Goal: Transaction & Acquisition: Purchase product/service

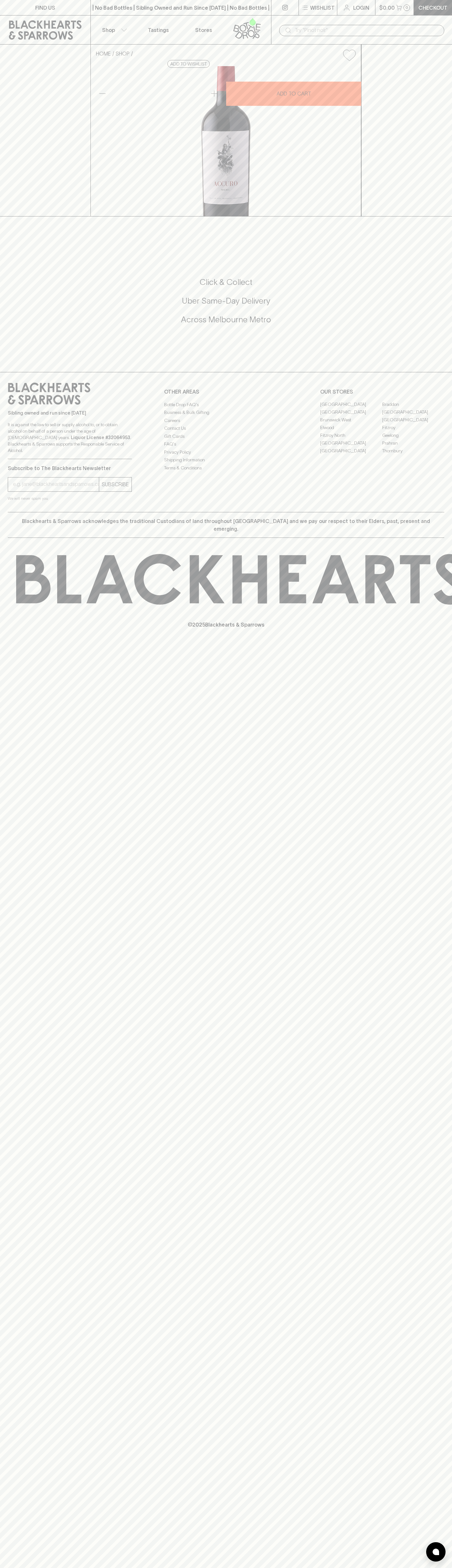
click at [286, 15] on div at bounding box center [284, 7] width 27 height 15
click at [445, 512] on div "Sibling owned and run since [DATE] It is against the law to sell or supply alco…" at bounding box center [226, 442] width 452 height 140
click at [214, 1567] on html "FIND US | No Bad Bottles | Sibling Owned and Run Since [DATE] | No Bad Bottles …" at bounding box center [226, 784] width 452 height 1568
click at [22, 1412] on div "FIND US | No Bad Bottles | Sibling Owned and Run Since [DATE] | No Bad Bottles …" at bounding box center [226, 784] width 452 height 1568
